Goal: Information Seeking & Learning: Check status

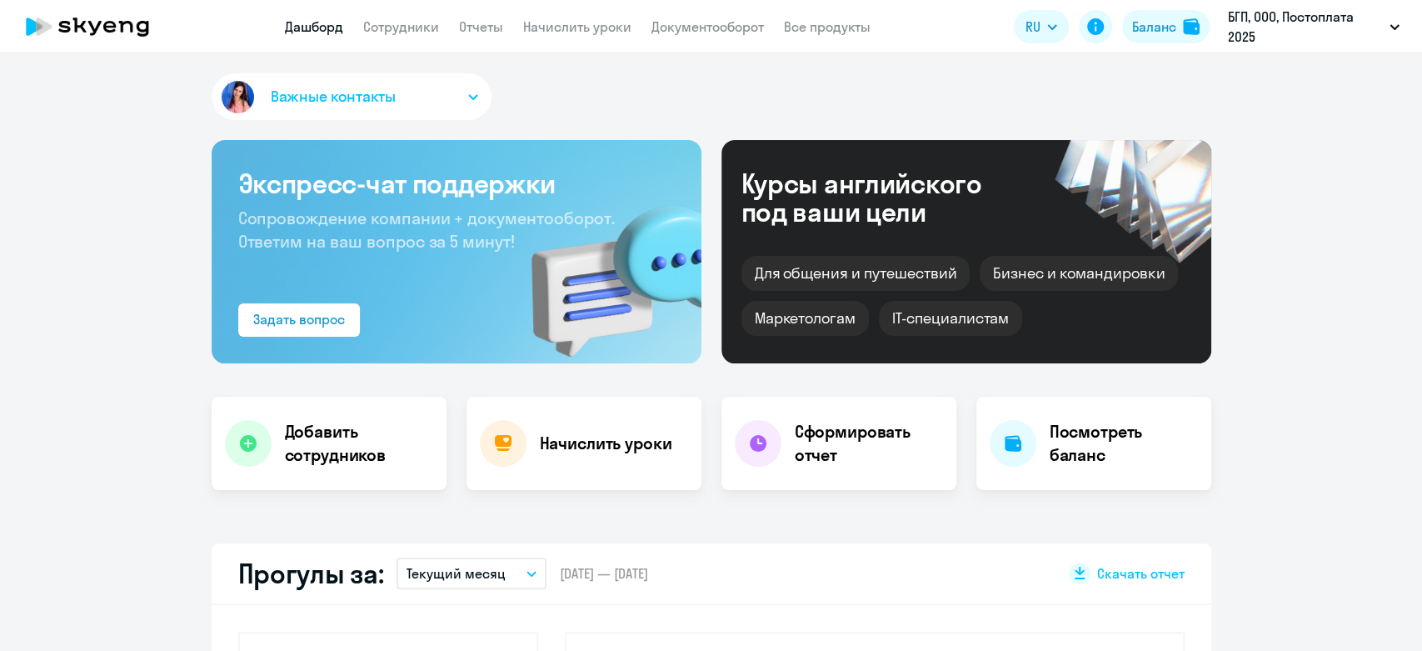
select select "30"
click at [465, 27] on link "Отчеты" at bounding box center [481, 26] width 44 height 17
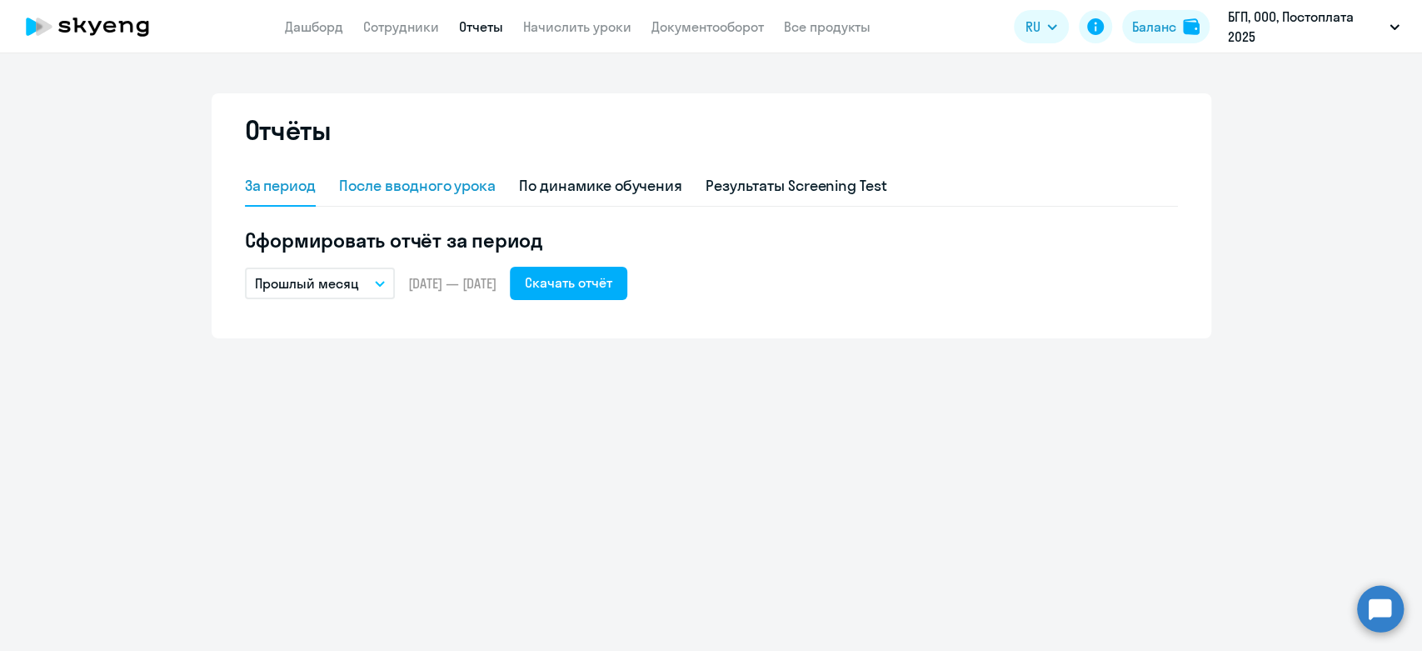
click at [417, 185] on div "После вводного урока" at bounding box center [417, 186] width 157 height 22
select select "10"
